Goal: Book appointment/travel/reservation

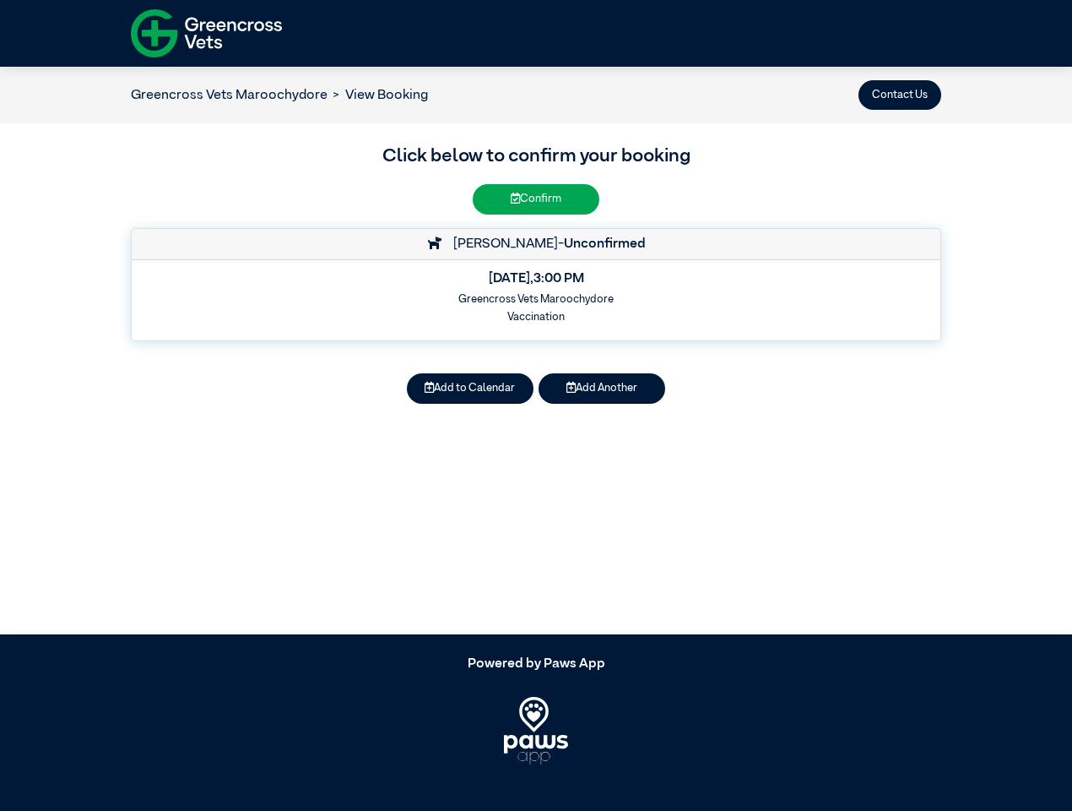
click at [900, 95] on button "Contact Us" at bounding box center [900, 95] width 83 height 30
click at [470, 388] on button "Add to Calendar" at bounding box center [470, 388] width 127 height 30
click at [602, 388] on button "Add Another" at bounding box center [602, 388] width 127 height 30
